Goal: Check status

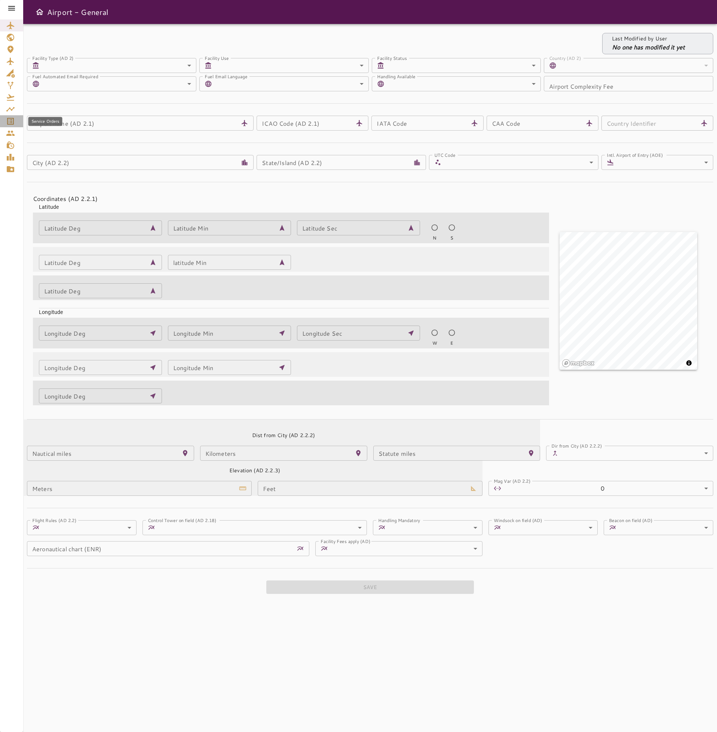
click at [10, 120] on icon "Service Orders" at bounding box center [10, 121] width 9 height 9
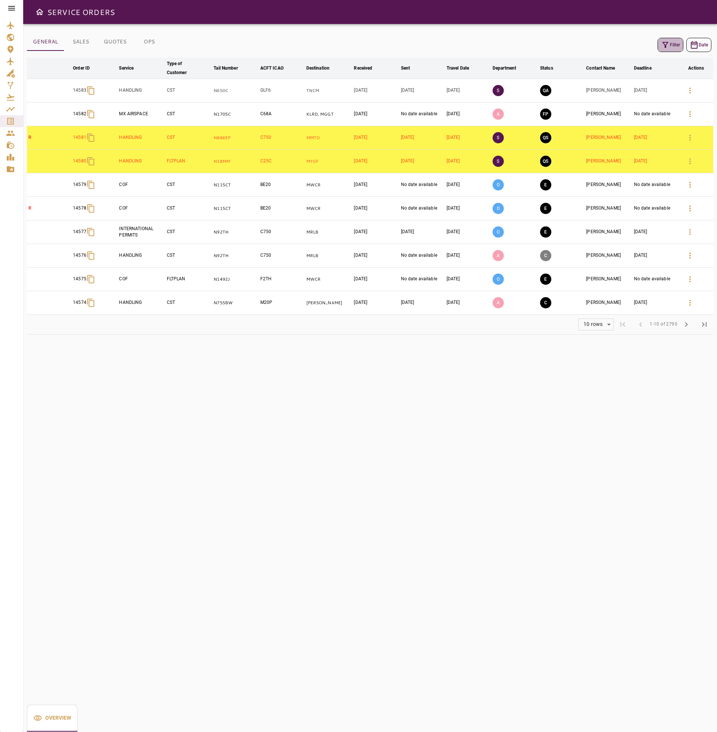
click at [673, 48] on button "Filter" at bounding box center [671, 45] width 26 height 14
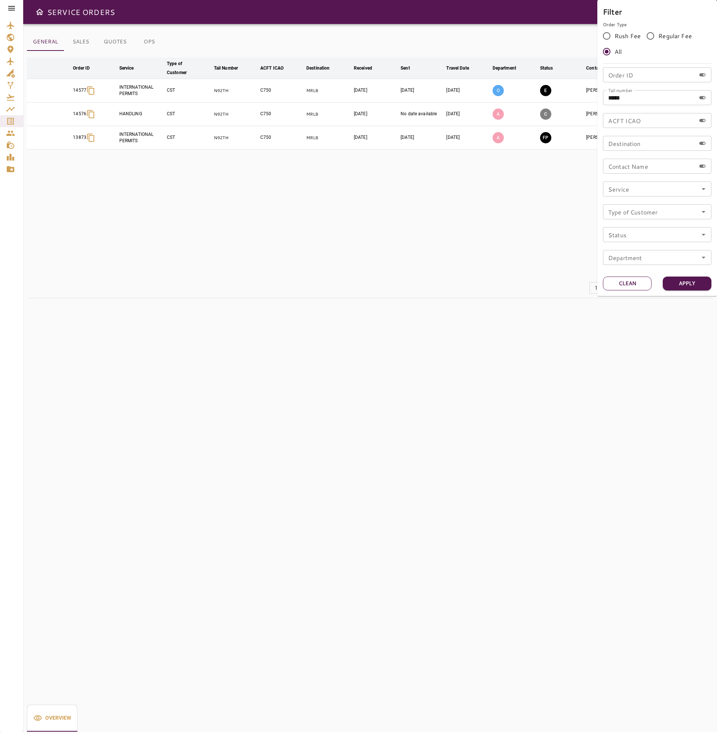
click at [632, 279] on button "Clean" at bounding box center [627, 283] width 49 height 14
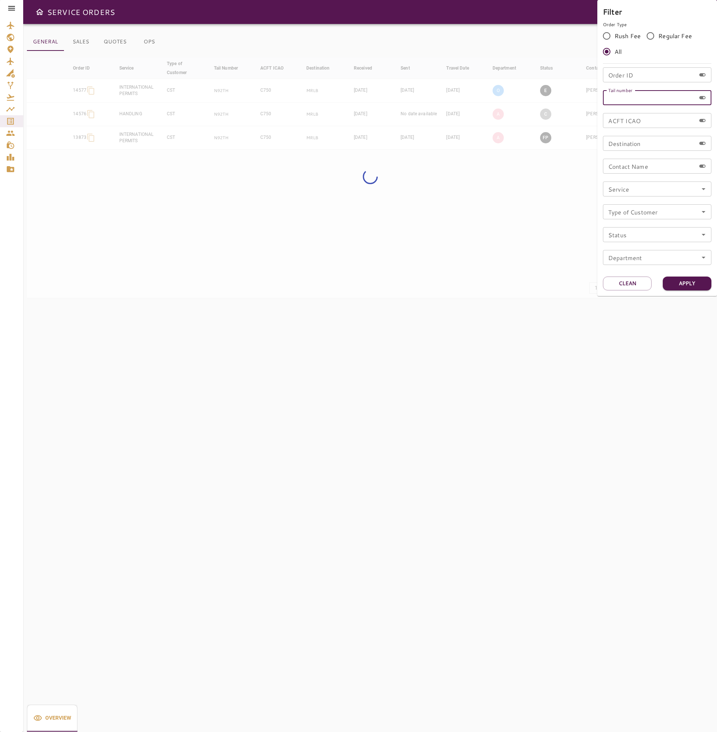
click at [652, 94] on input "Tail number" at bounding box center [649, 97] width 93 height 15
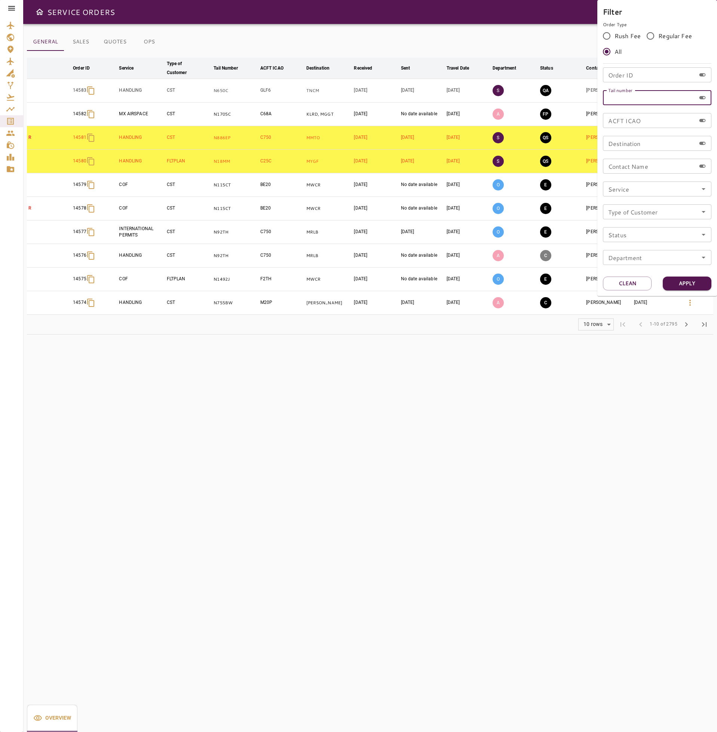
click at [652, 94] on input "Tail number" at bounding box center [649, 97] width 93 height 15
type input "******"
click at [685, 287] on button "Apply" at bounding box center [687, 283] width 49 height 14
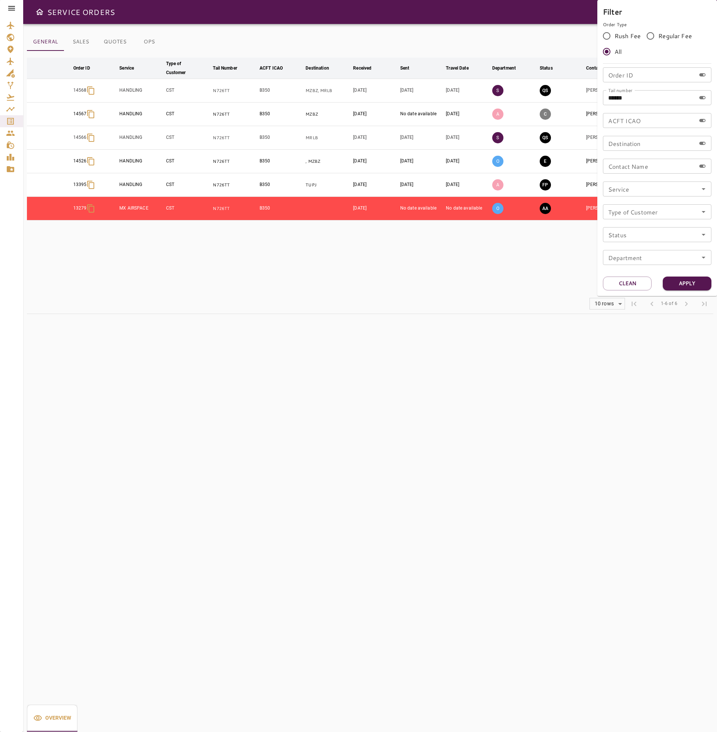
click at [434, 393] on div at bounding box center [358, 366] width 717 height 732
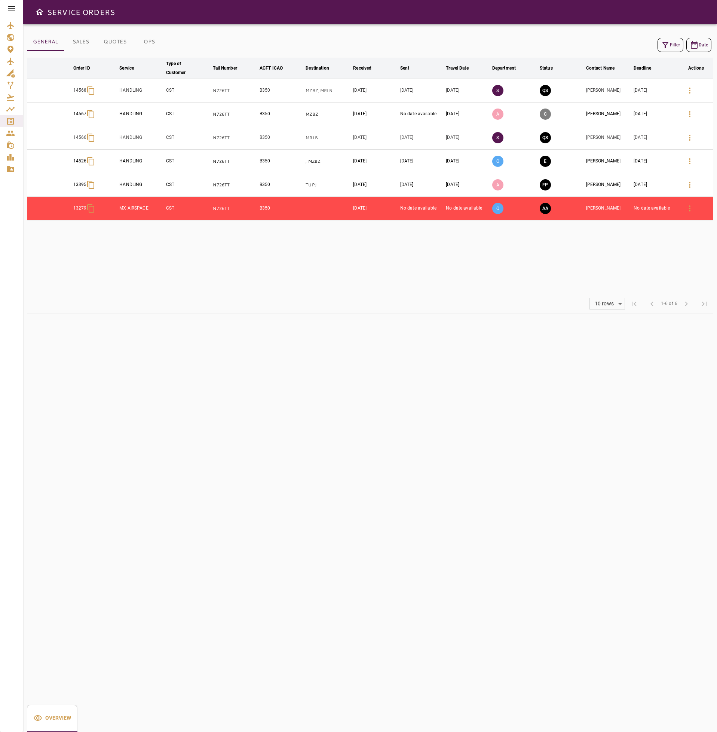
click at [603, 165] on td "[PERSON_NAME]" at bounding box center [609, 162] width 48 height 24
click at [445, 164] on td "[DATE]" at bounding box center [467, 162] width 46 height 24
click at [567, 165] on td "E" at bounding box center [561, 162] width 46 height 24
click at [545, 162] on button "E" at bounding box center [545, 161] width 11 height 11
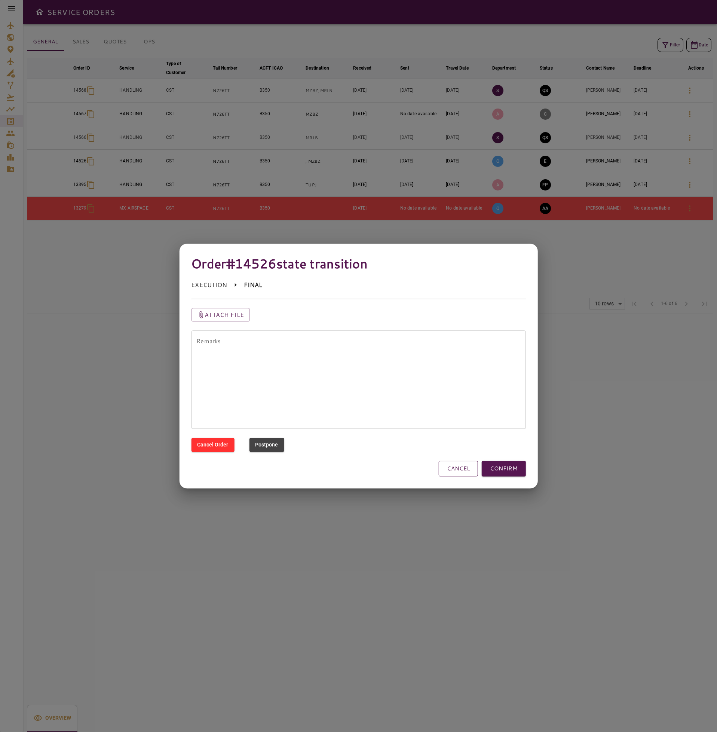
drag, startPoint x: 466, startPoint y: 470, endPoint x: 467, endPoint y: 460, distance: 10.1
click at [465, 469] on button "CANCEL" at bounding box center [458, 468] width 39 height 16
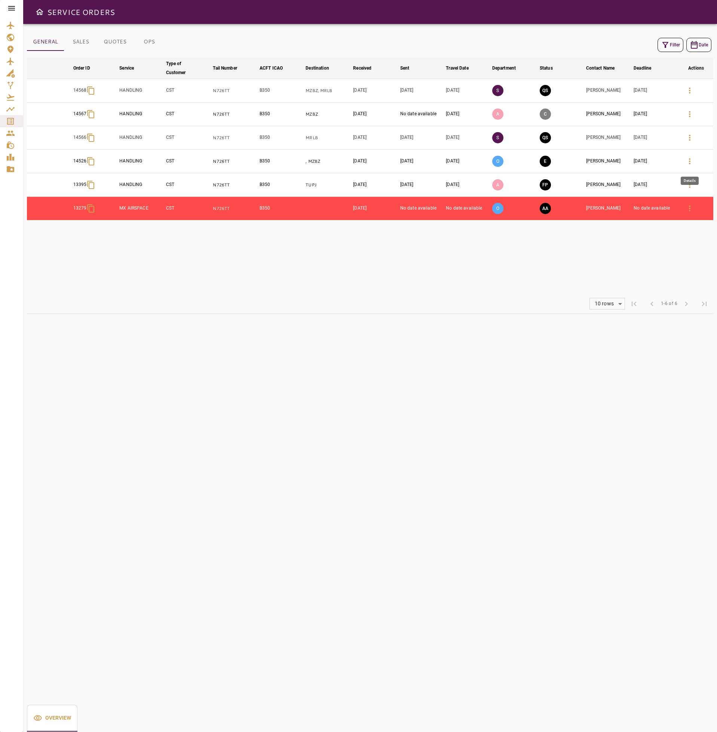
click at [690, 163] on icon "button" at bounding box center [689, 161] width 9 height 9
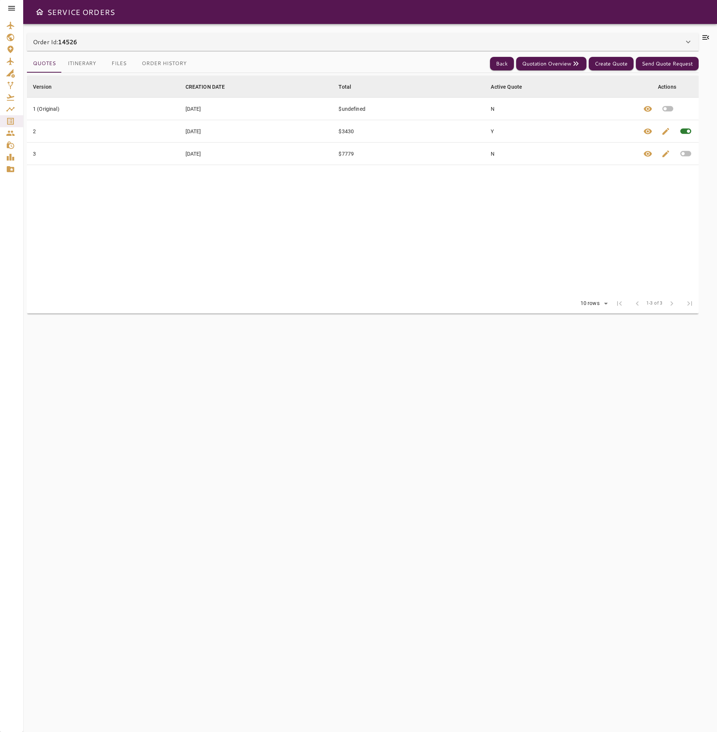
click at [710, 39] on icon at bounding box center [705, 37] width 9 height 9
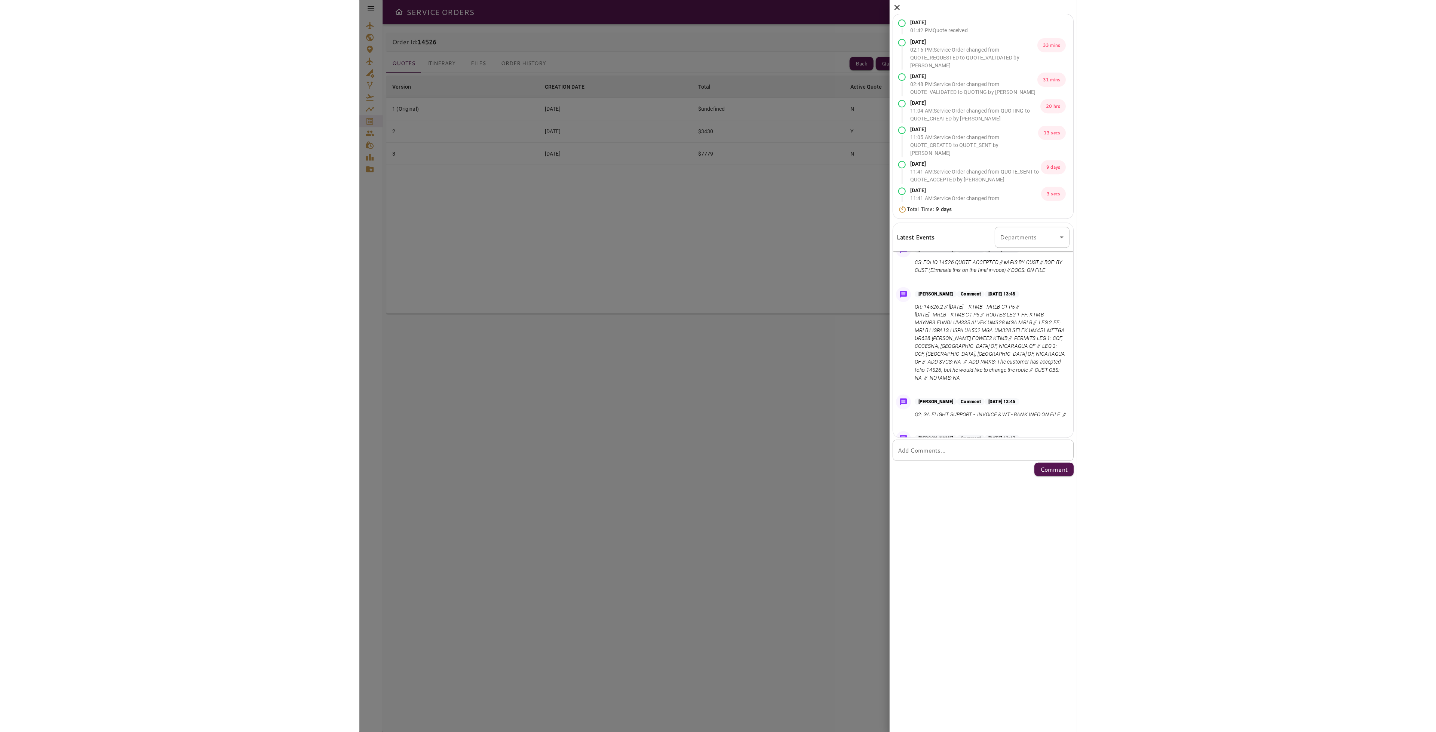
scroll to position [331, 0]
